Goal: Task Accomplishment & Management: Manage account settings

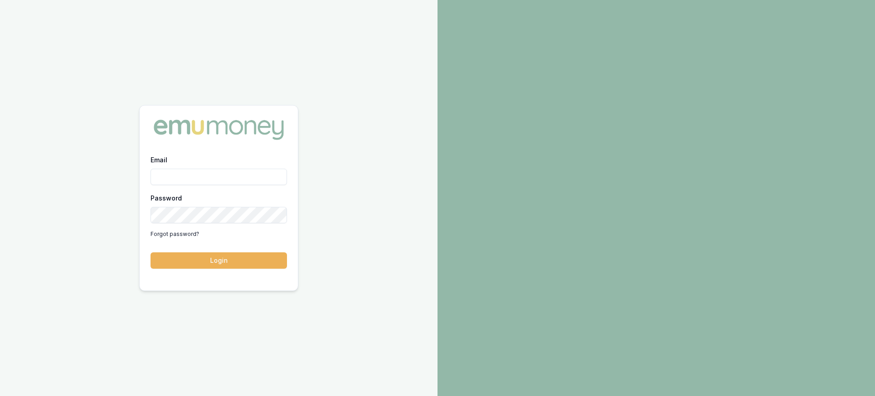
click at [220, 182] on input "Email" at bounding box center [218, 177] width 136 height 16
type input "paul@whoneedsleads.com.au"
click at [259, 264] on button "Login" at bounding box center [218, 260] width 136 height 16
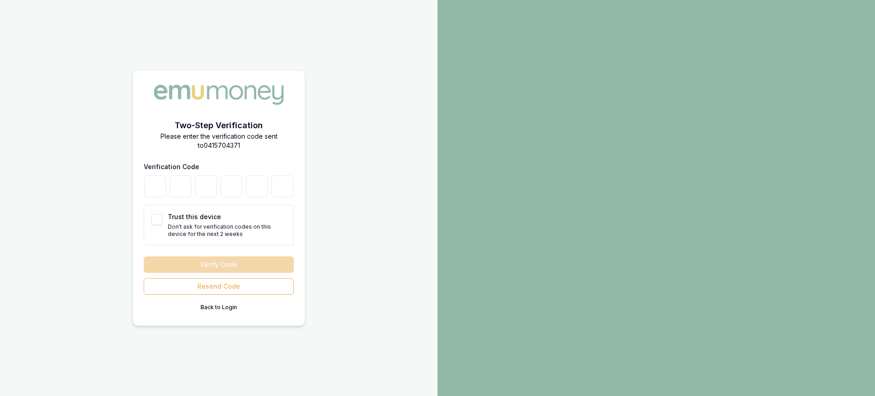
click at [159, 221] on button "Trust this device" at bounding box center [156, 219] width 11 height 11
checkbox input "true"
click at [159, 190] on input "number" at bounding box center [155, 187] width 22 height 22
type input "3"
type input "1"
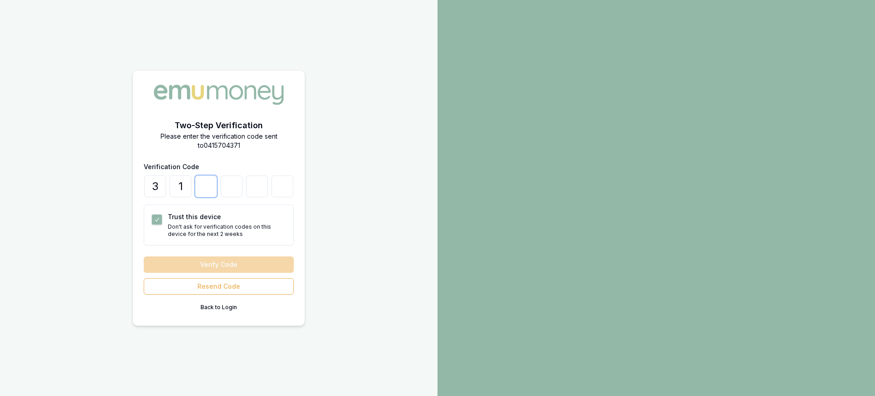
type input "4"
type input "3"
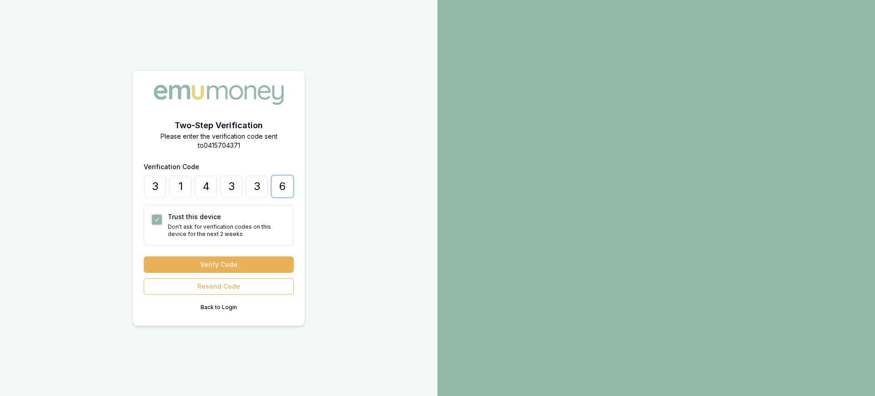
type input "6"
click at [144, 256] on button "Verify Code" at bounding box center [219, 264] width 150 height 16
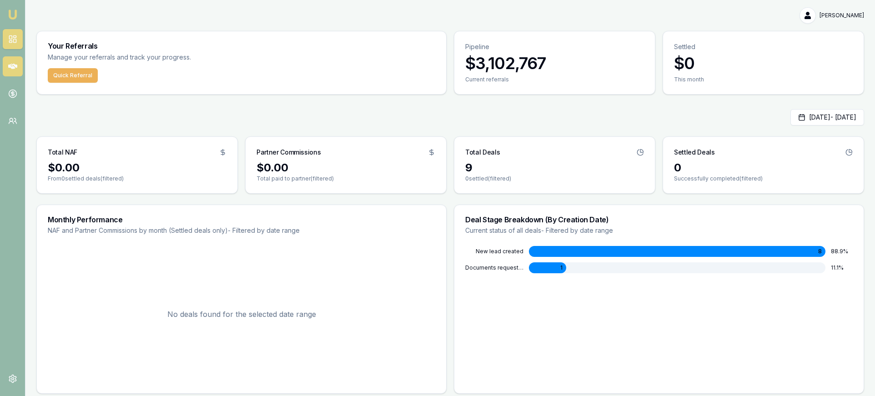
click at [14, 68] on icon at bounding box center [12, 66] width 9 height 5
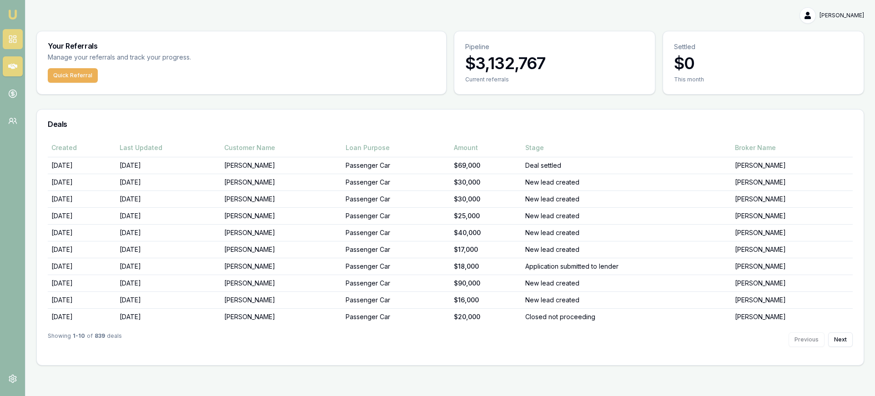
click at [19, 44] on link at bounding box center [13, 39] width 20 height 20
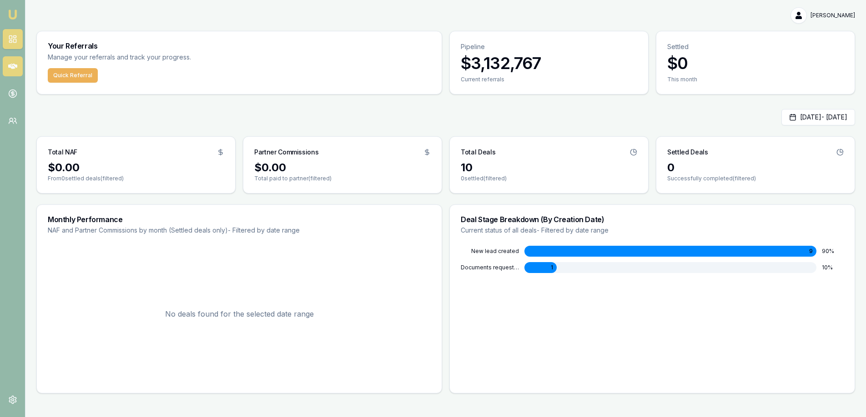
click at [9, 73] on link at bounding box center [13, 66] width 20 height 20
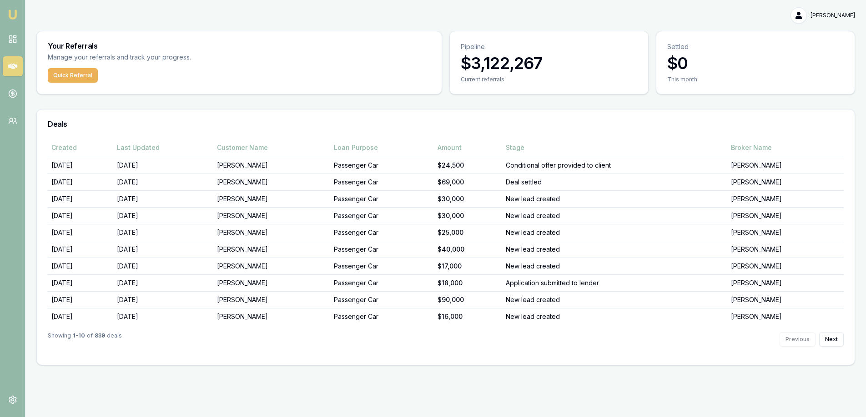
click at [688, 62] on h3 "$0" at bounding box center [755, 63] width 176 height 18
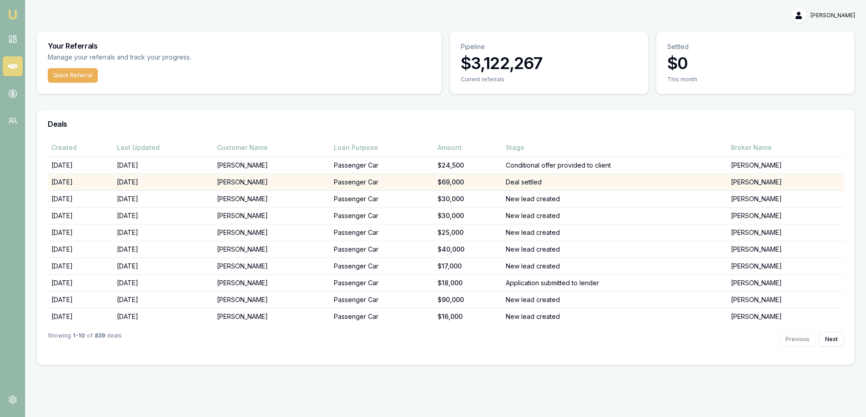
click at [300, 187] on td "[PERSON_NAME]" at bounding box center [271, 182] width 116 height 17
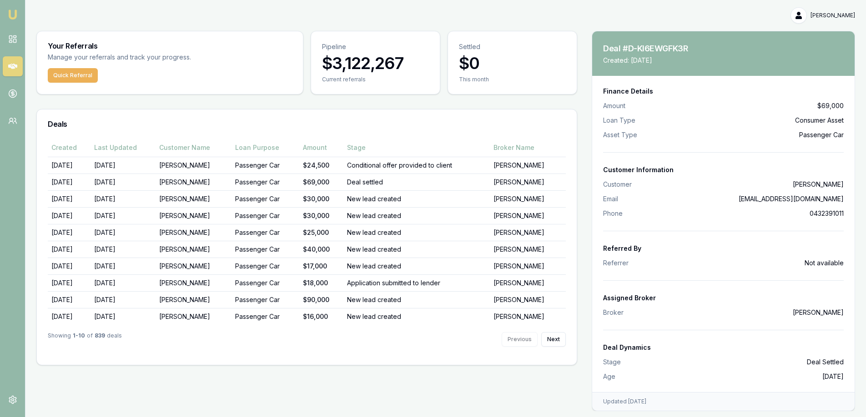
scroll to position [1, 0]
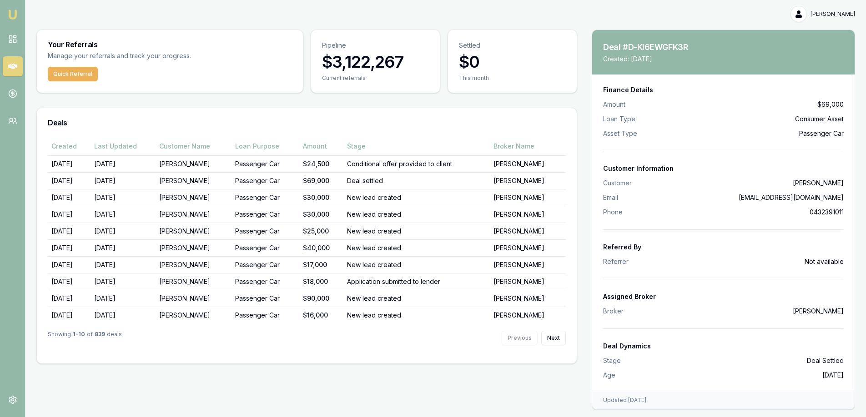
drag, startPoint x: 407, startPoint y: 112, endPoint x: 412, endPoint y: 114, distance: 5.3
click at [408, 112] on div "Deals" at bounding box center [307, 122] width 540 height 29
